Goal: Information Seeking & Learning: Learn about a topic

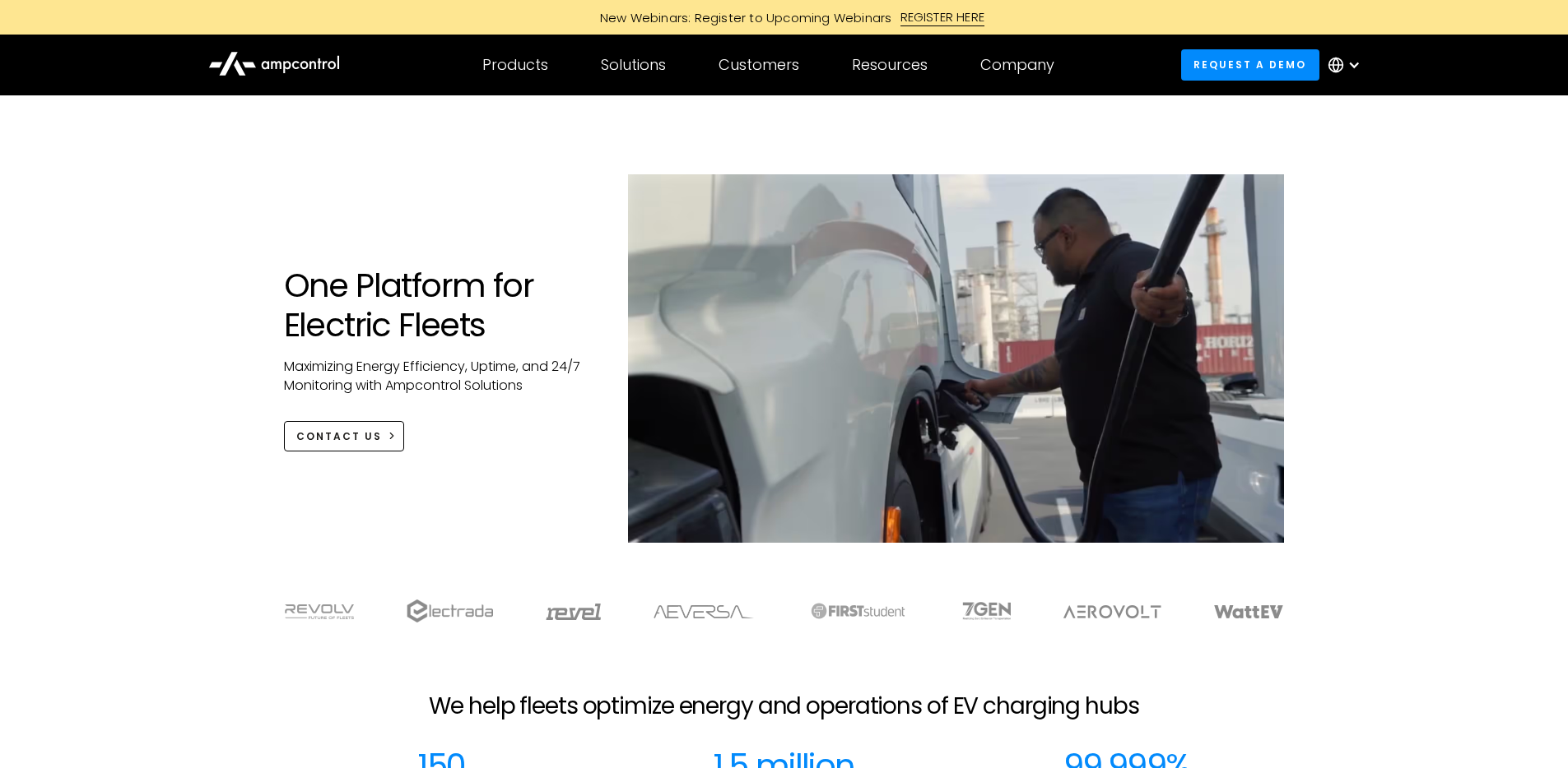
click at [1022, 68] on div "Company" at bounding box center [1017, 65] width 74 height 18
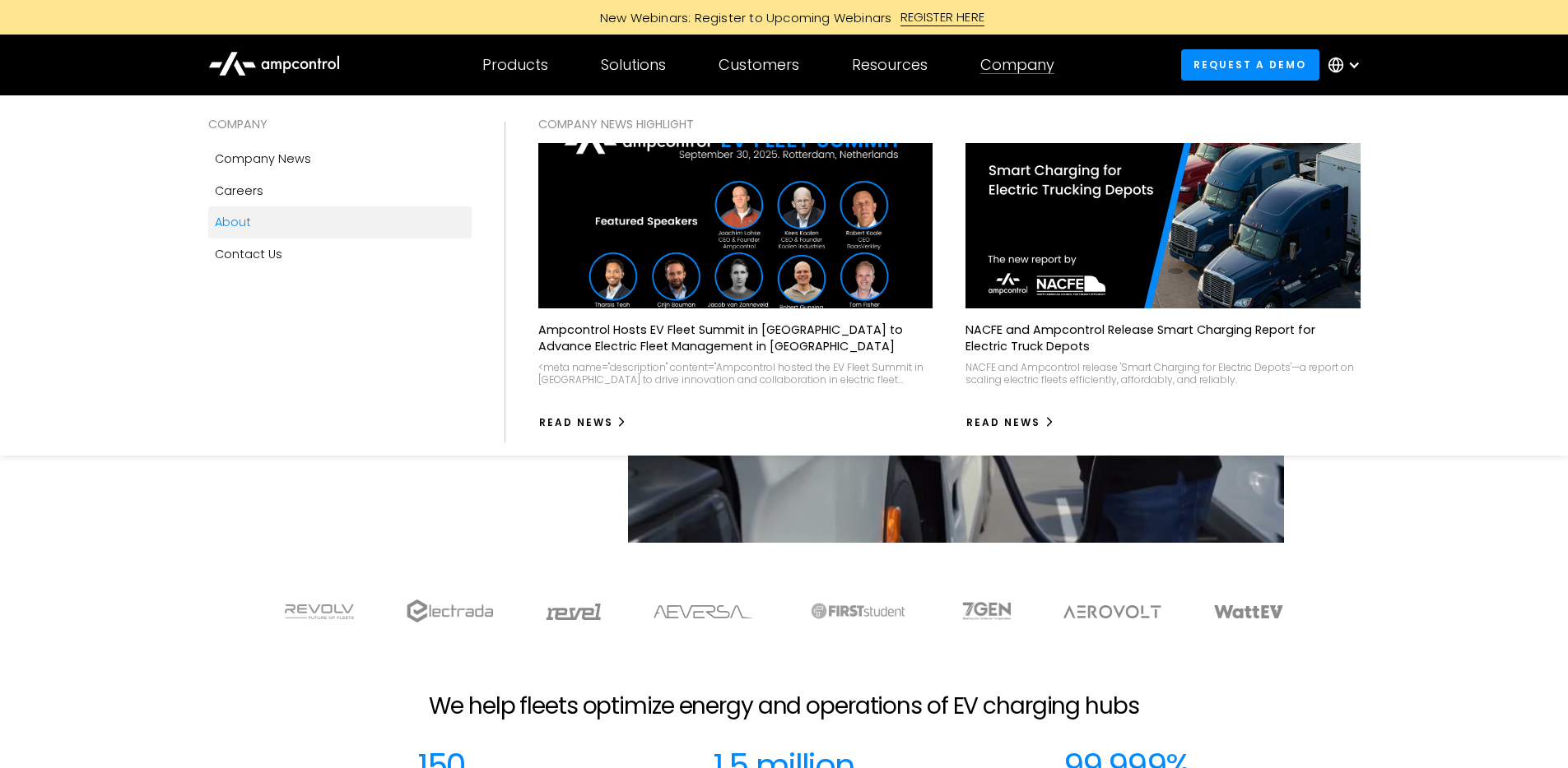
click at [250, 224] on link "About" at bounding box center [340, 222] width 264 height 32
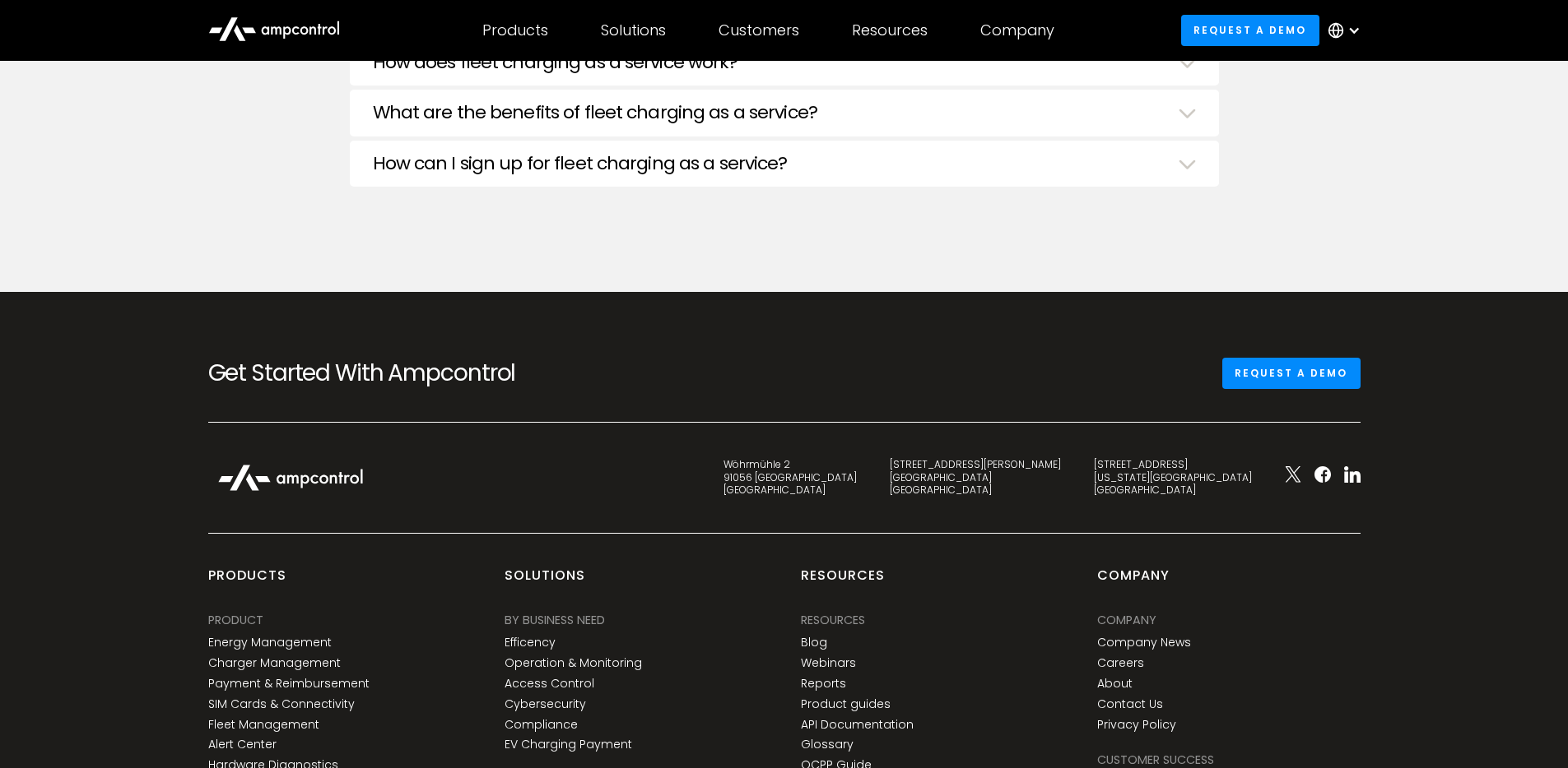
scroll to position [5149, 0]
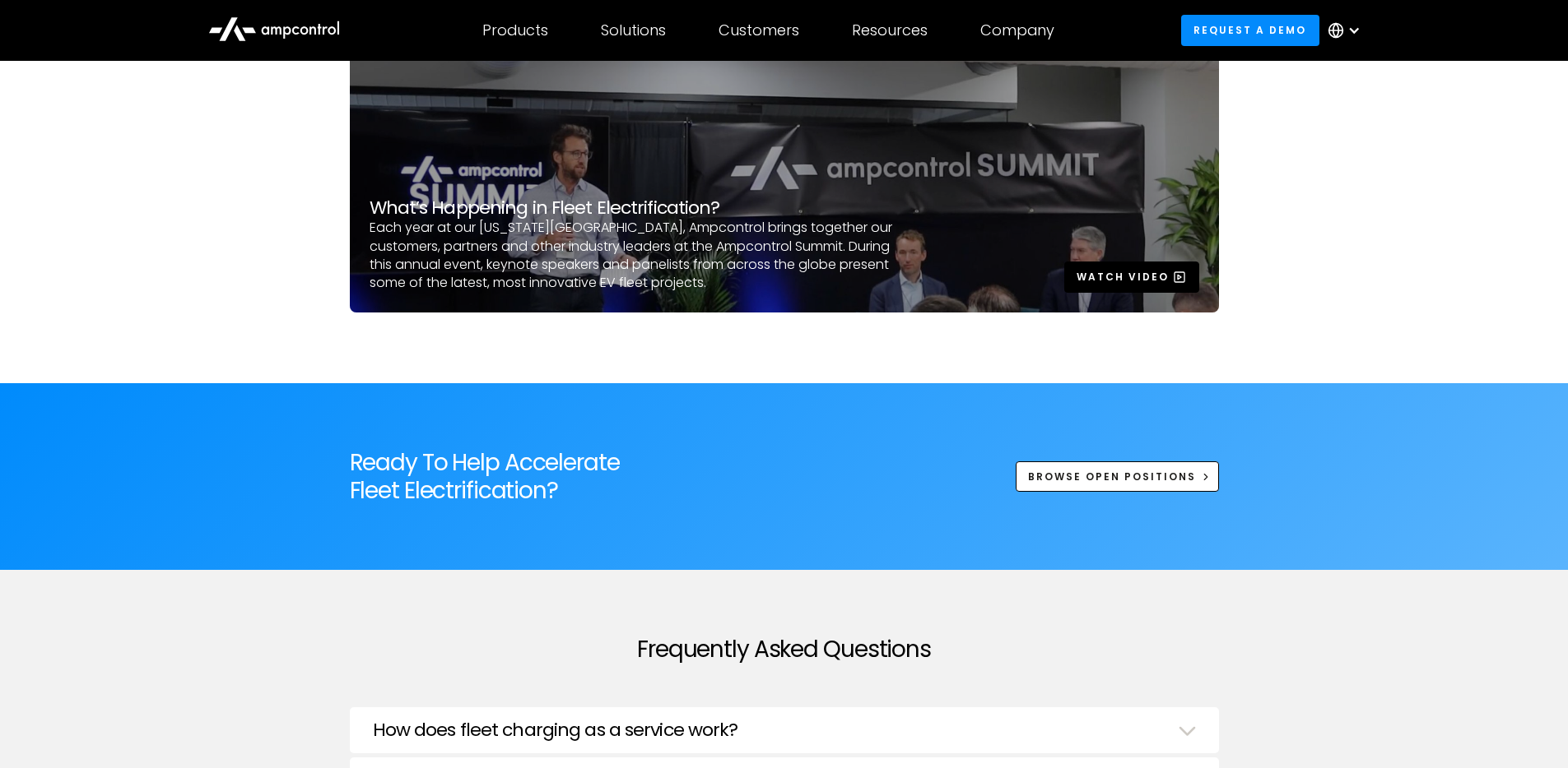
click at [1100, 280] on div "Watch Video" at bounding box center [1122, 277] width 92 height 15
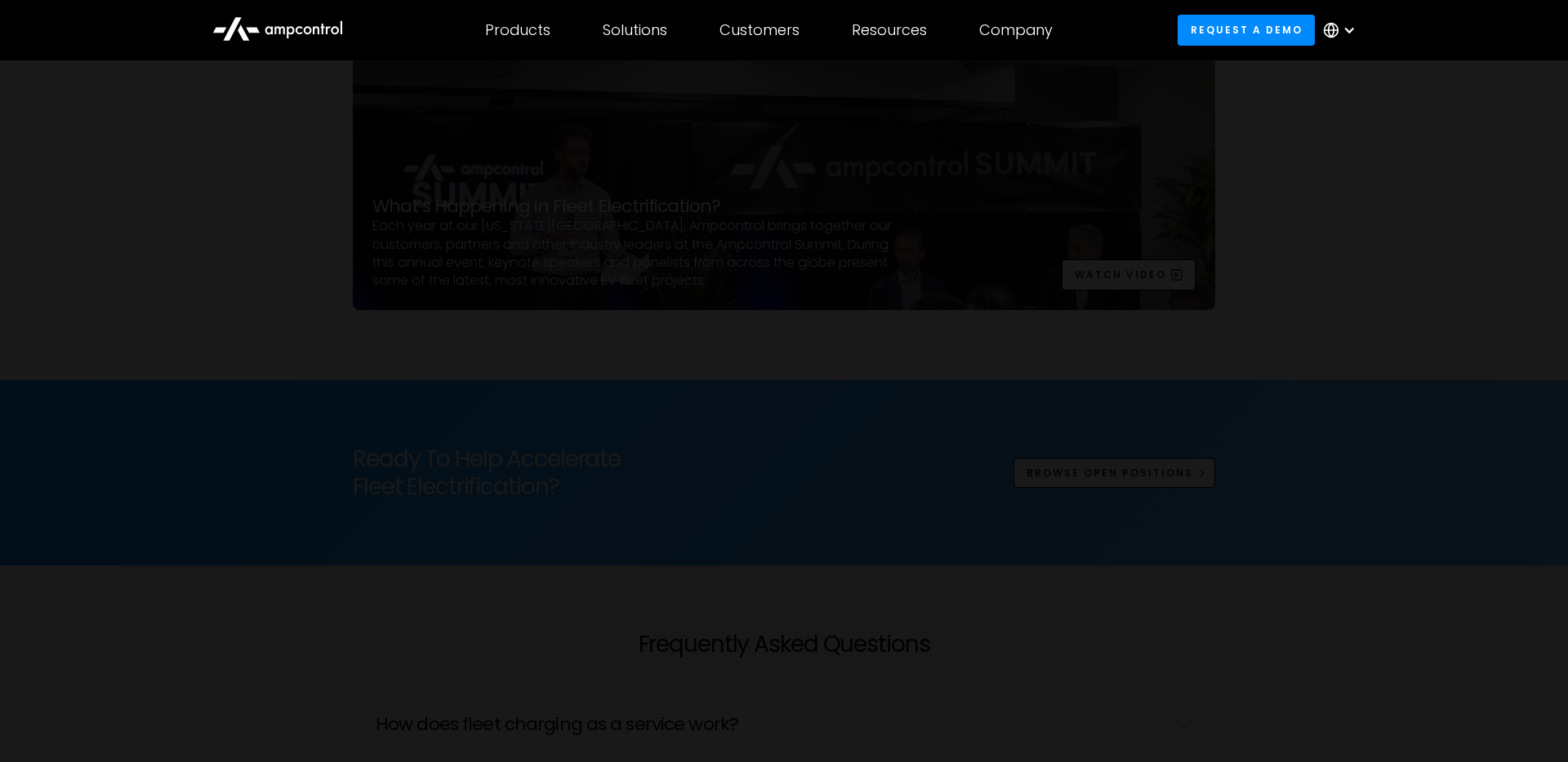
click at [190, 533] on div at bounding box center [784, 381] width 1568 height 732
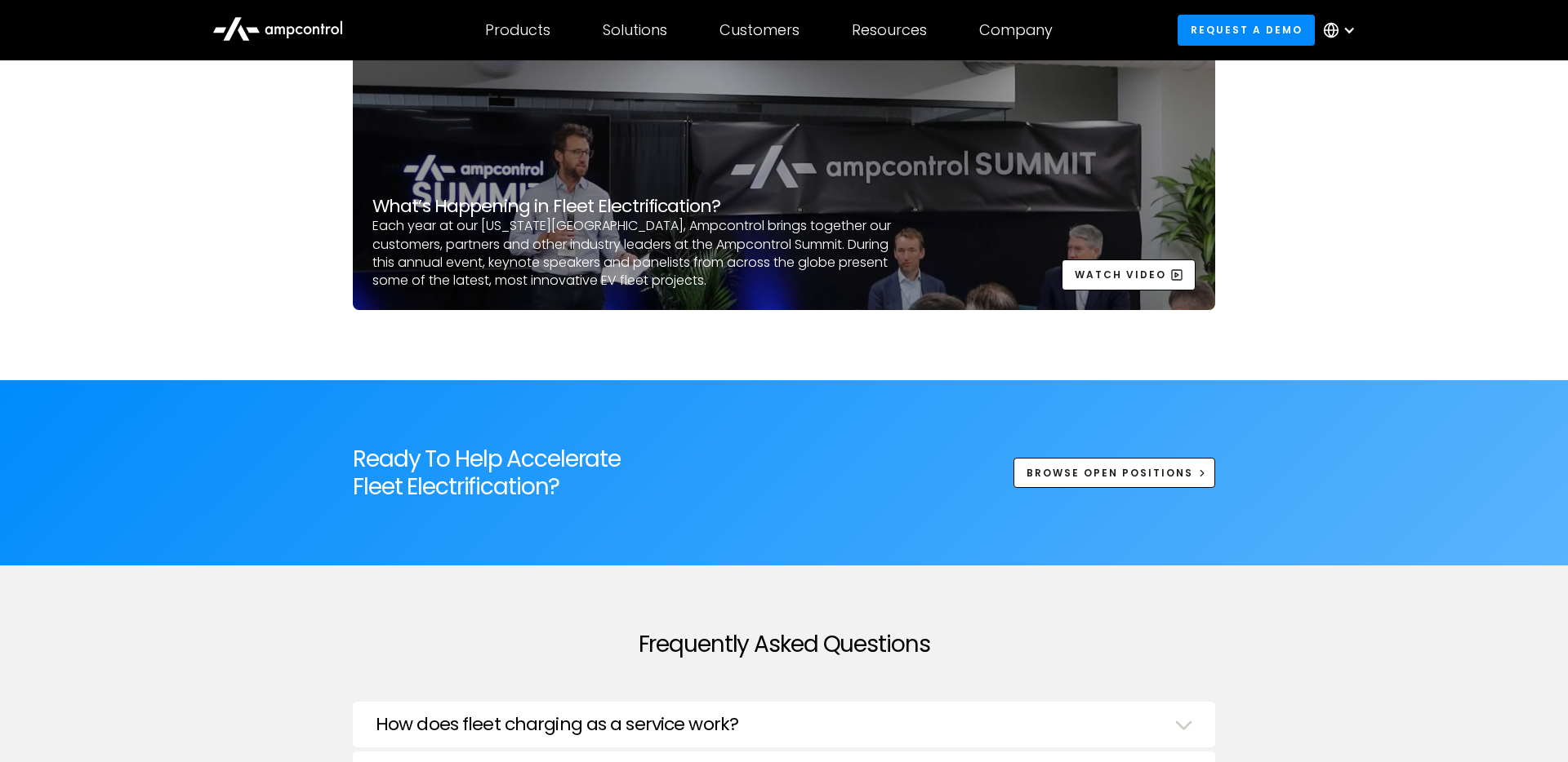
click at [190, 533] on div at bounding box center [784, 381] width 1568 height 732
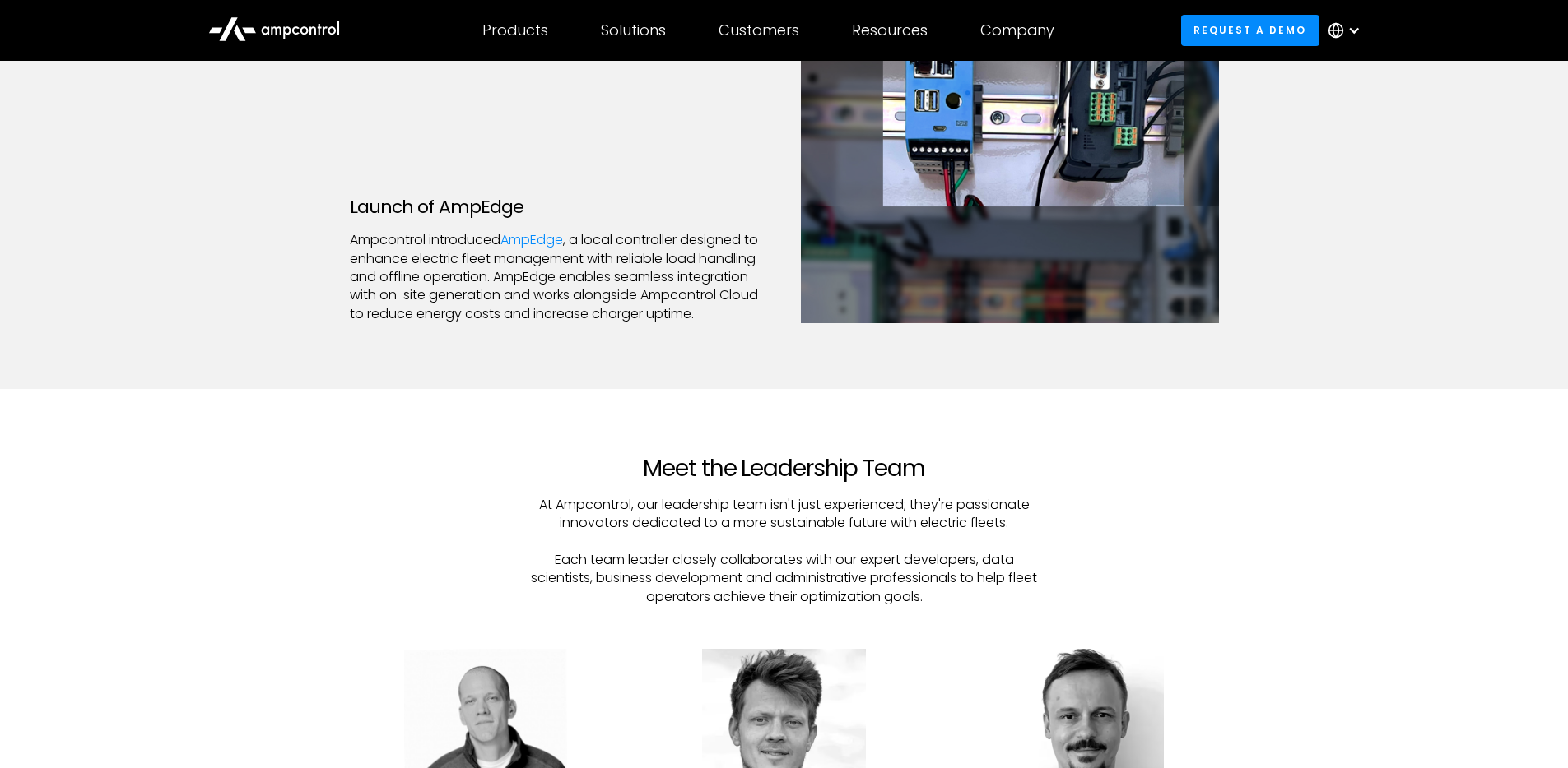
scroll to position [3696, 0]
